Goal: Transaction & Acquisition: Purchase product/service

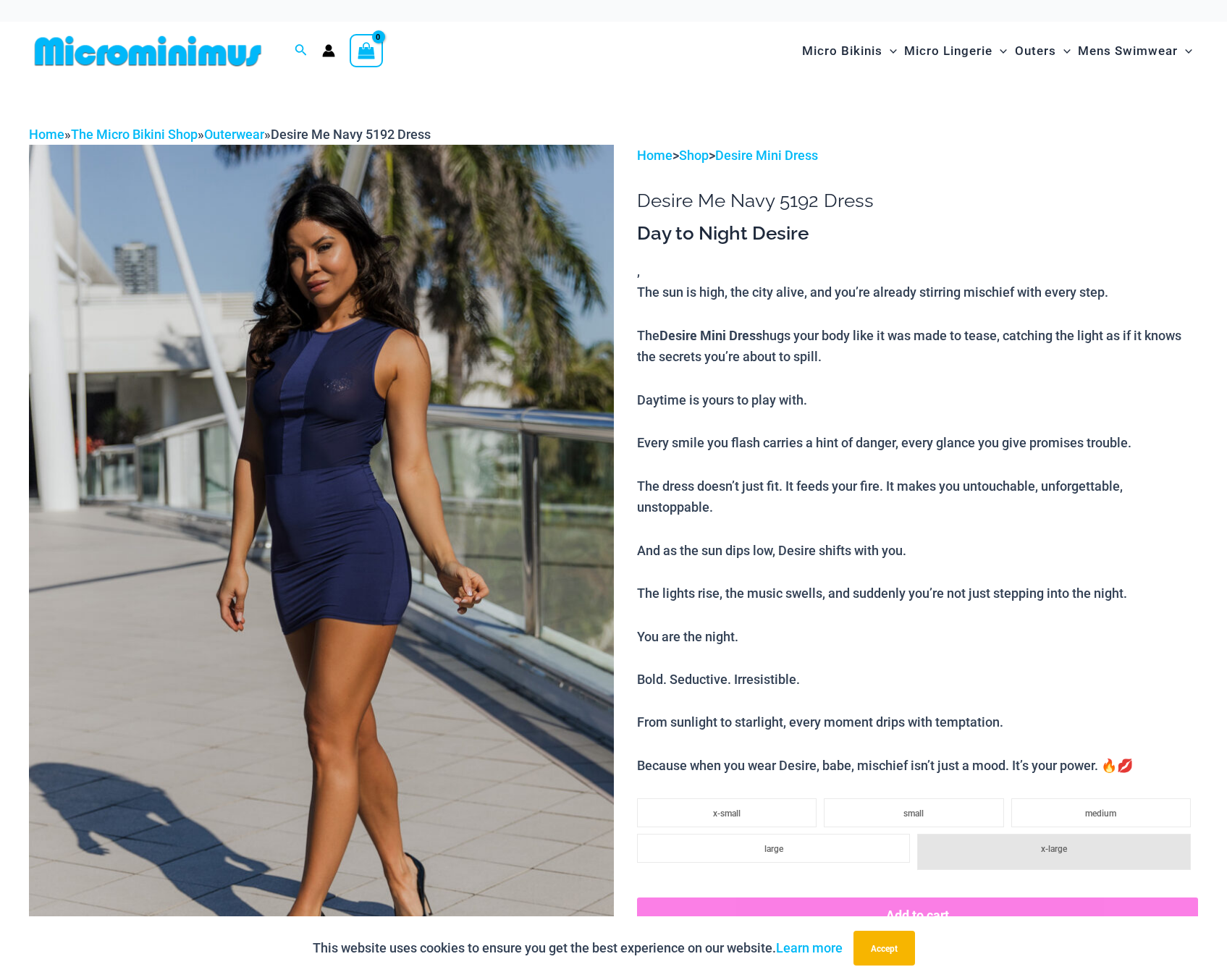
click at [126, 45] on img at bounding box center [148, 51] width 238 height 33
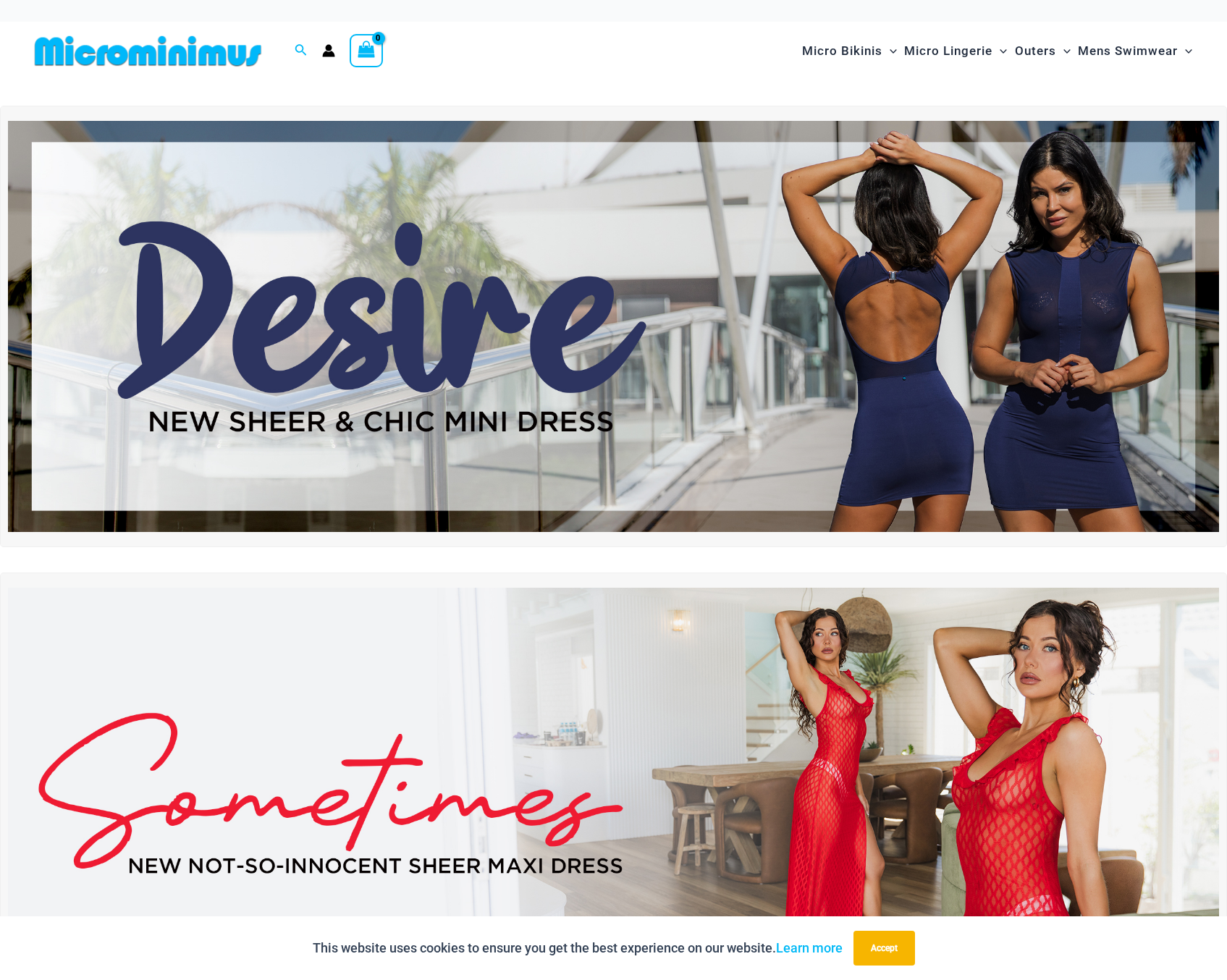
click at [328, 54] on icon "Account icon link" at bounding box center [329, 54] width 12 height 6
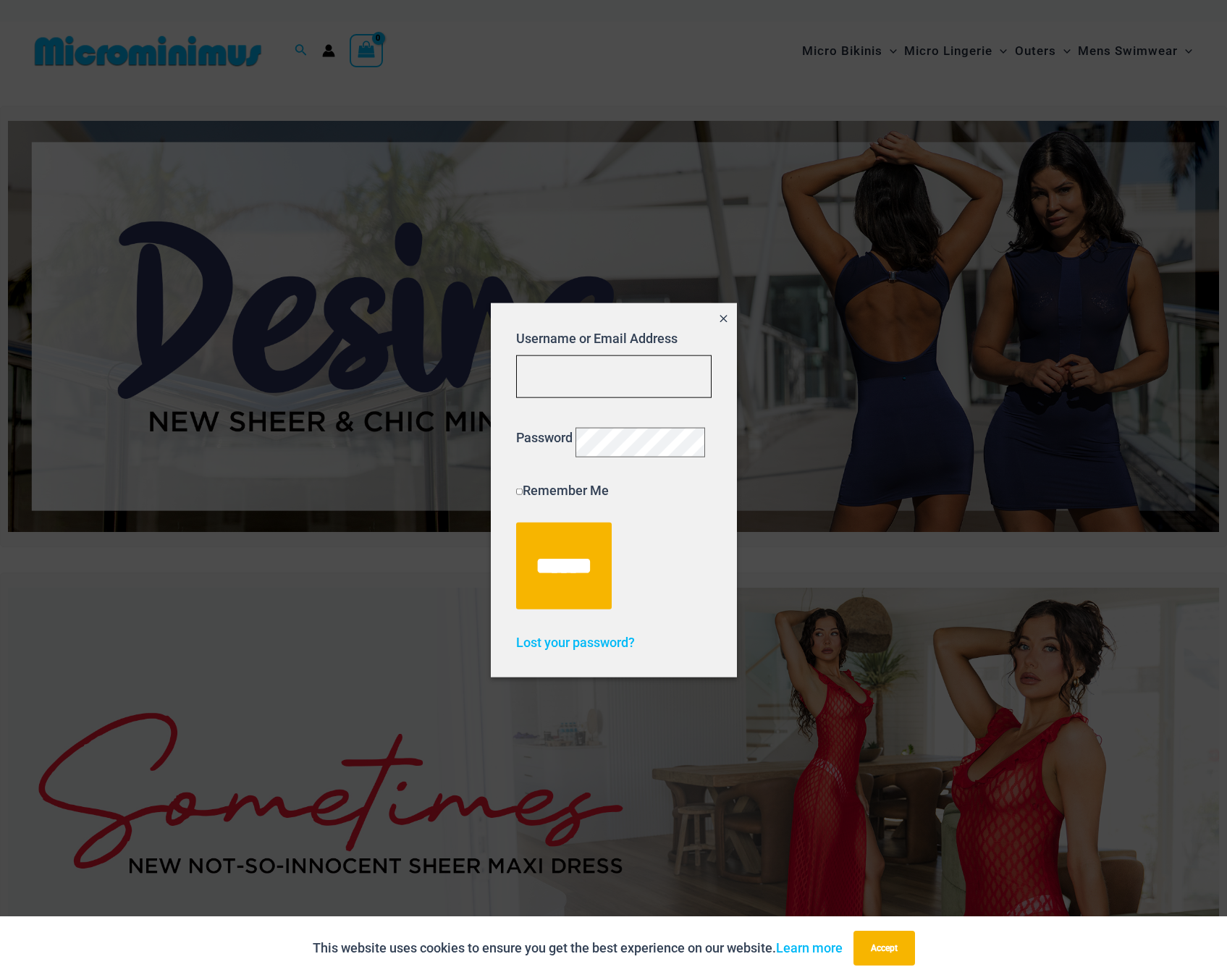
click at [620, 356] on input "Username or Email Address" at bounding box center [614, 377] width 195 height 43
click at [471, 40] on div at bounding box center [614, 490] width 1227 height 980
